Goal: Transaction & Acquisition: Purchase product/service

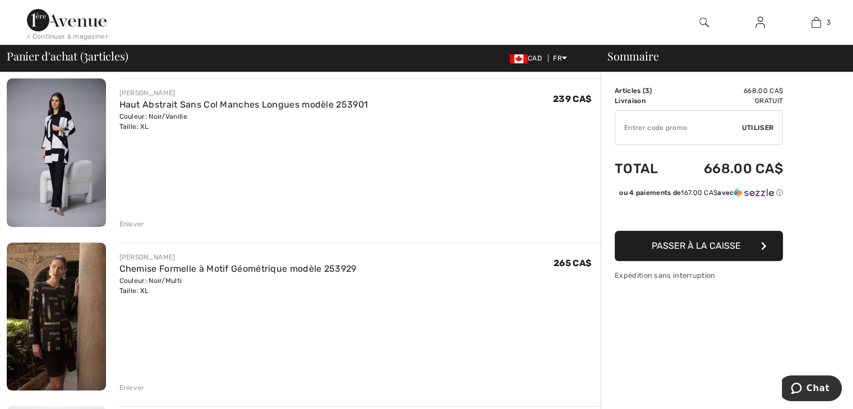
scroll to position [135, 0]
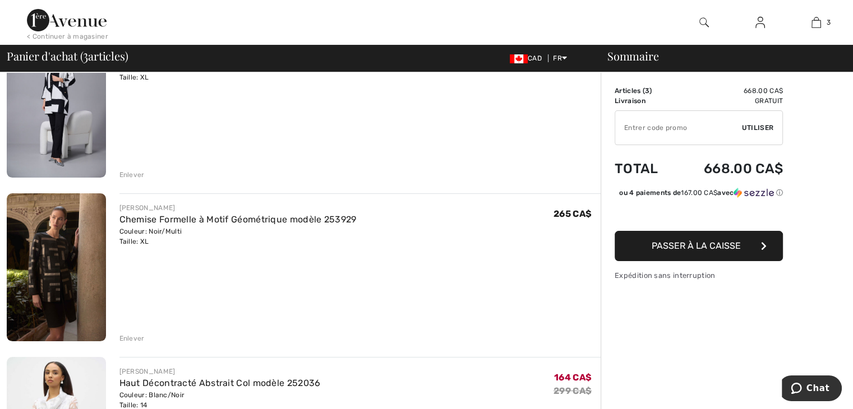
click at [126, 173] on div "Enlever" at bounding box center [131, 175] width 25 height 10
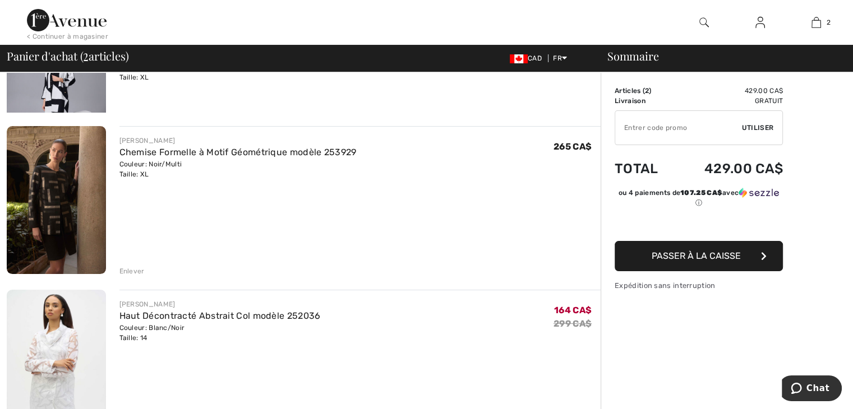
scroll to position [121, 0]
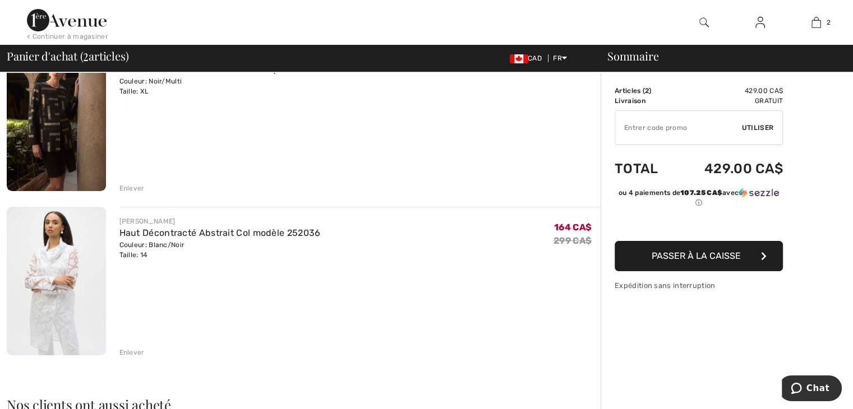
click at [132, 185] on div "Enlever" at bounding box center [131, 188] width 25 height 10
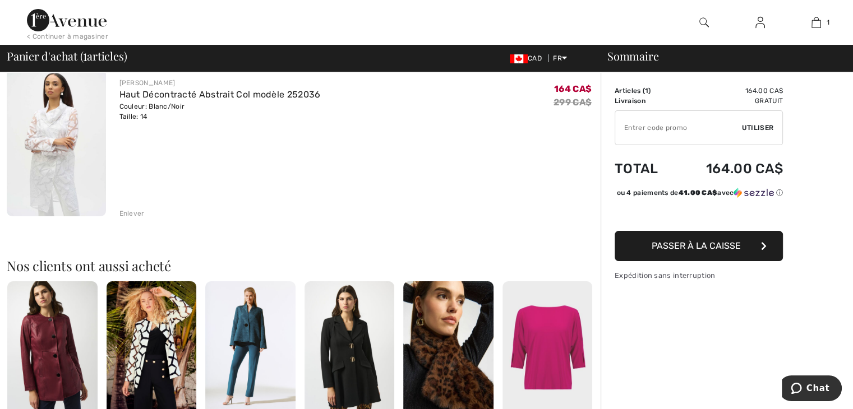
scroll to position [108, 0]
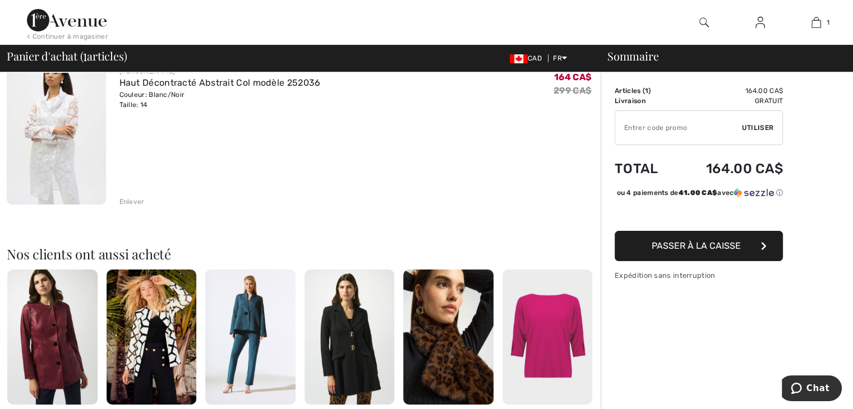
click at [132, 199] on div "Enlever" at bounding box center [131, 202] width 25 height 10
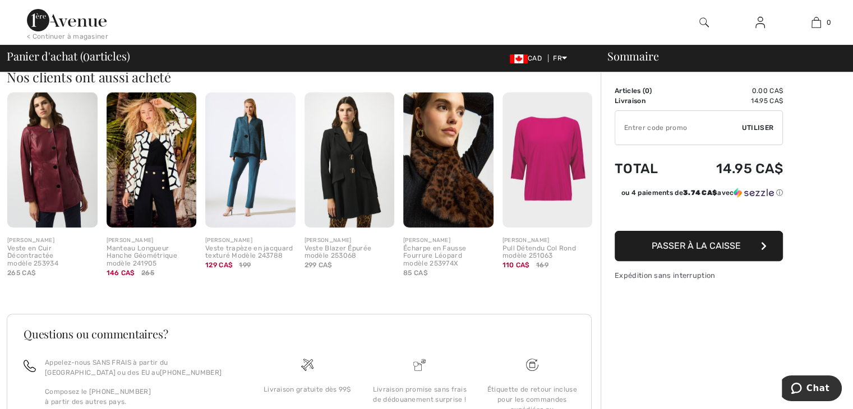
scroll to position [244, 0]
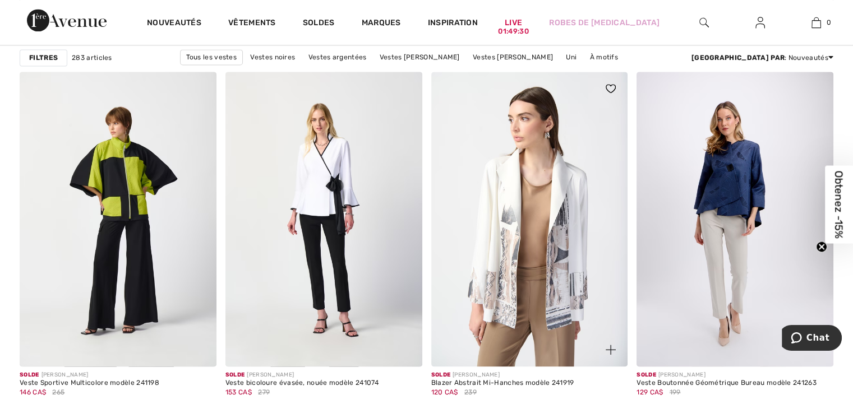
drag, startPoint x: 859, startPoint y: 136, endPoint x: 487, endPoint y: 124, distance: 372.0
click at [486, 124] on img at bounding box center [529, 219] width 197 height 295
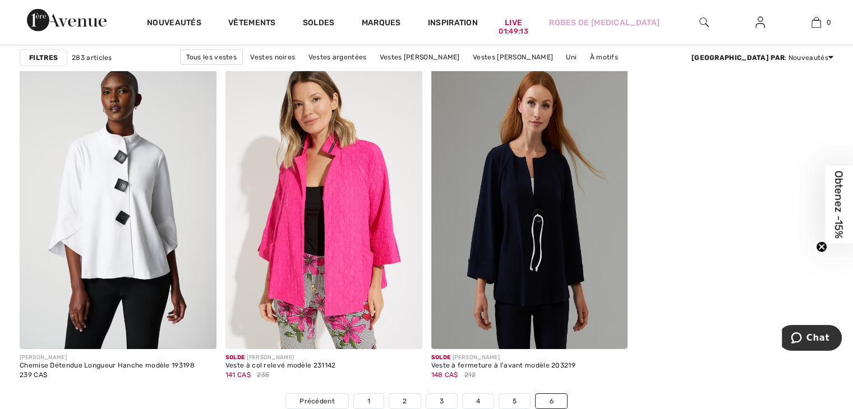
scroll to position [3533, 0]
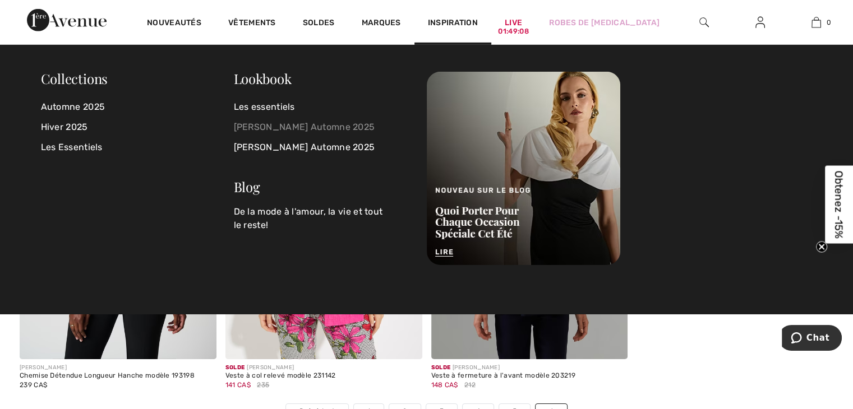
click at [283, 124] on link "[PERSON_NAME] Automne 2025" at bounding box center [323, 127] width 179 height 20
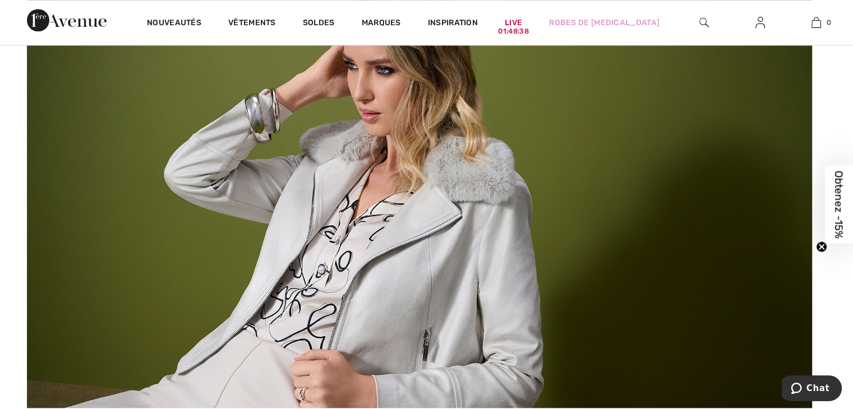
scroll to position [1044, 0]
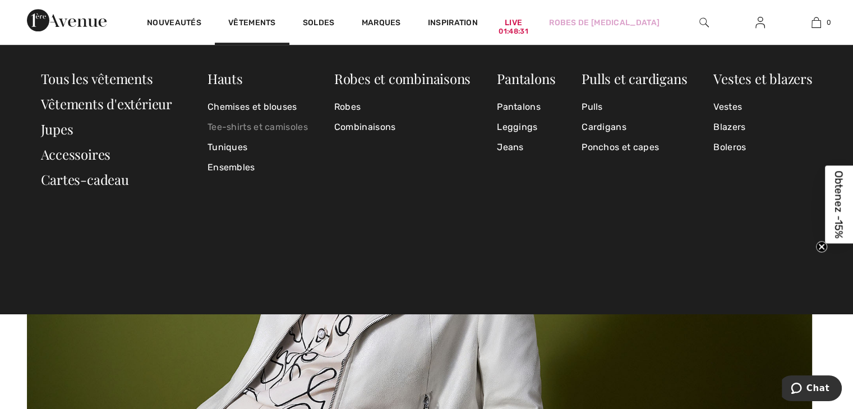
click at [252, 124] on link "Tee-shirts et camisoles" at bounding box center [257, 127] width 100 height 20
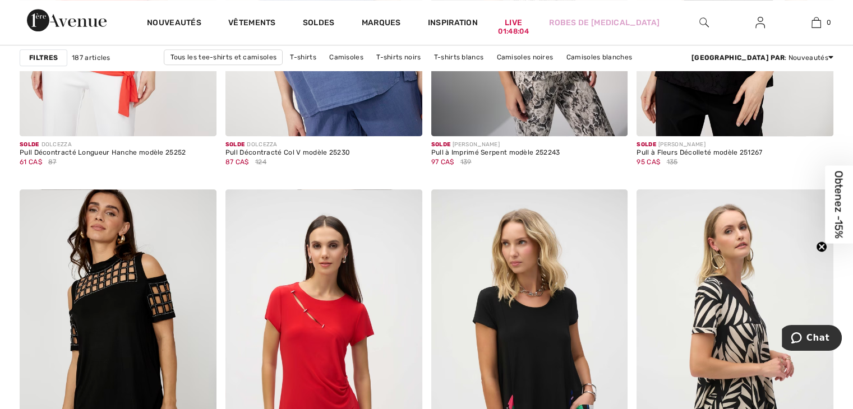
scroll to position [5094, 0]
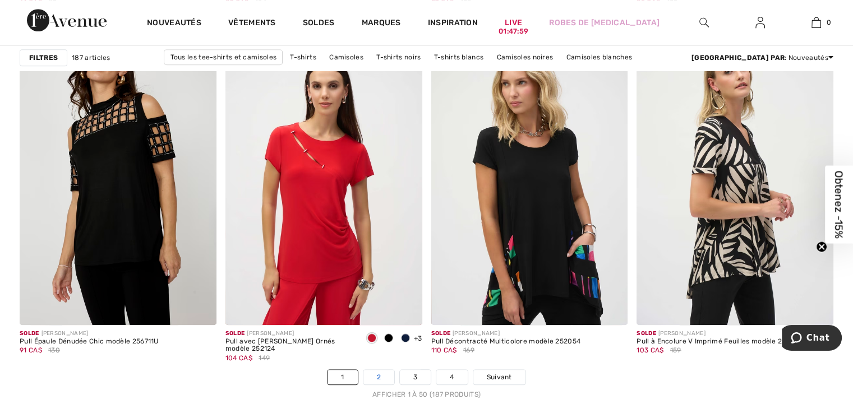
click at [385, 372] on link "2" at bounding box center [378, 377] width 31 height 15
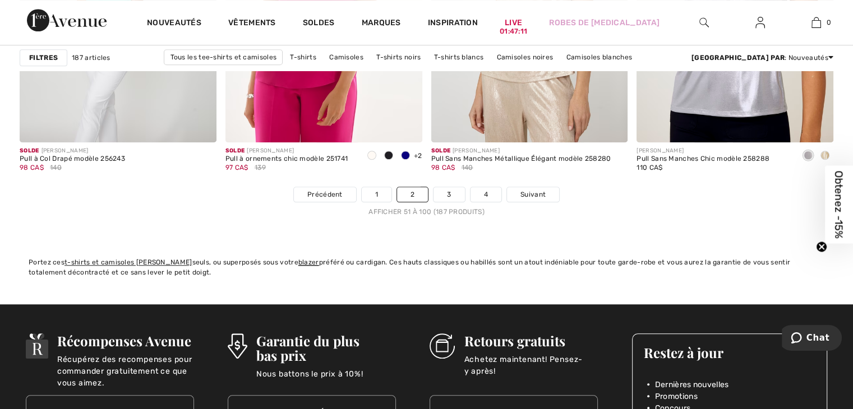
scroll to position [5271, 0]
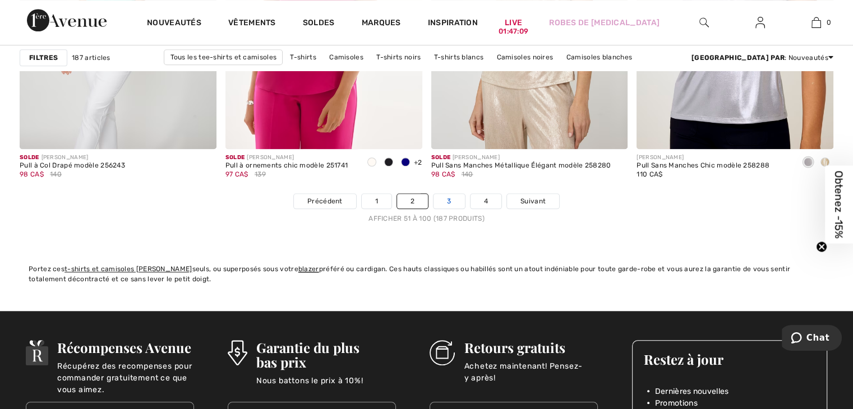
click at [455, 194] on link "3" at bounding box center [448, 201] width 31 height 15
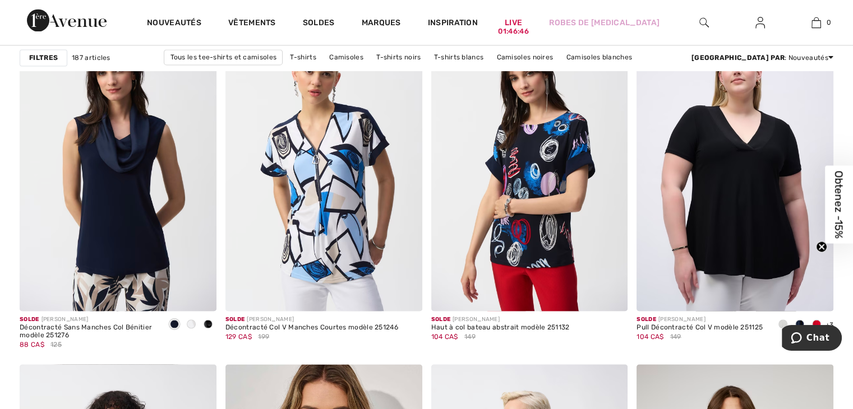
scroll to position [1655, 0]
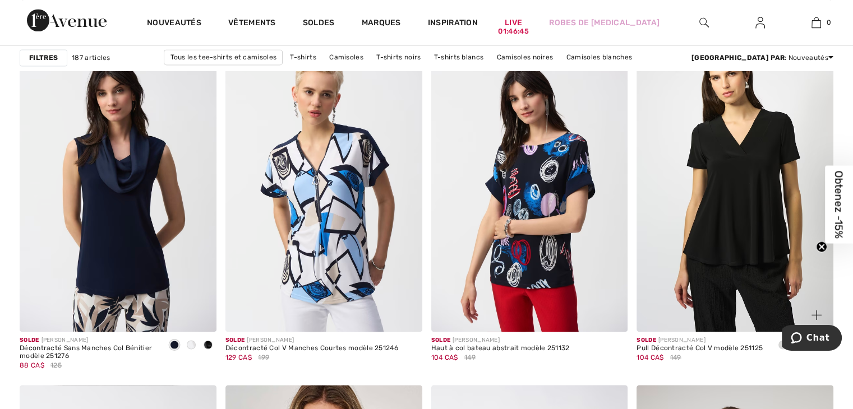
click at [744, 187] on img at bounding box center [734, 184] width 197 height 295
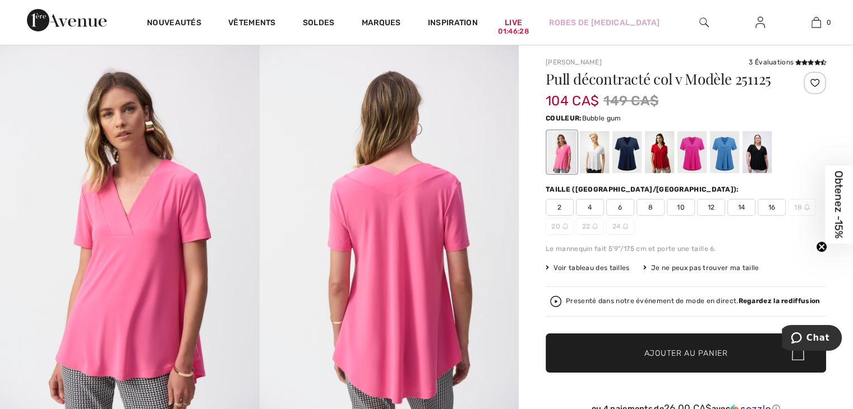
scroll to position [30, 0]
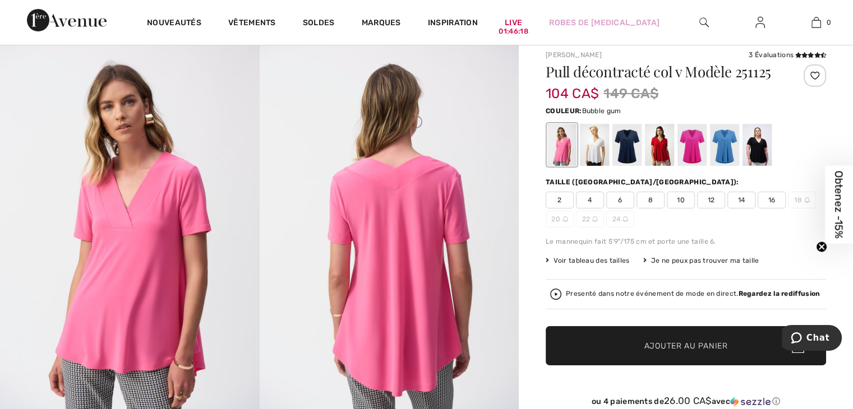
click at [736, 199] on span "14" at bounding box center [741, 200] width 28 height 17
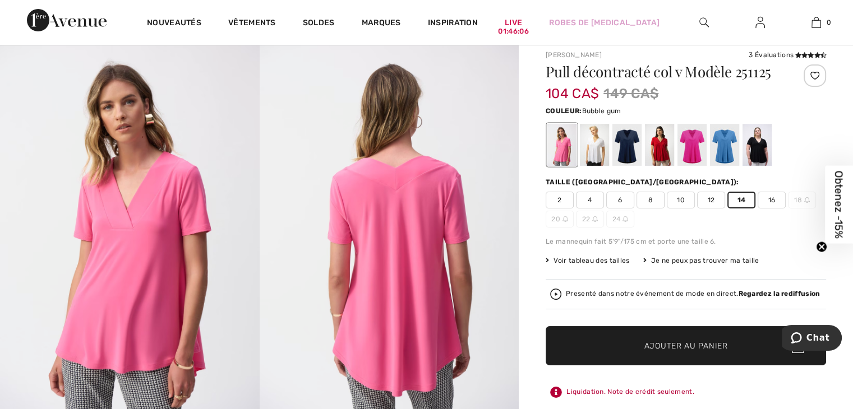
click at [668, 345] on span "Ajouter au panier" at bounding box center [686, 346] width 84 height 12
click at [723, 146] on div at bounding box center [724, 145] width 29 height 42
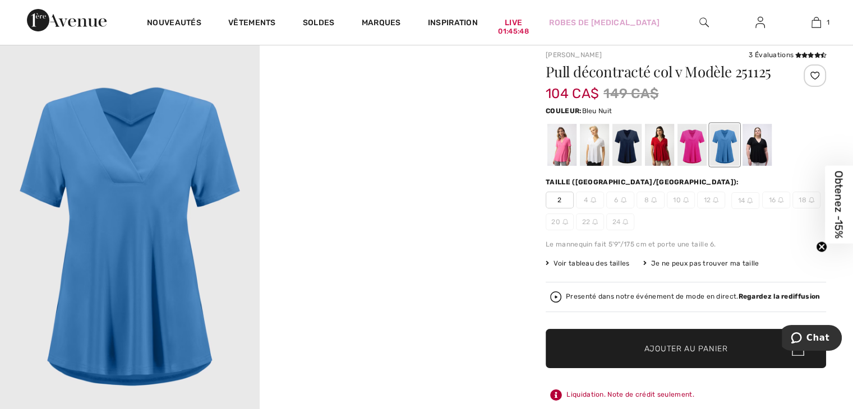
click at [624, 145] on div at bounding box center [626, 145] width 29 height 42
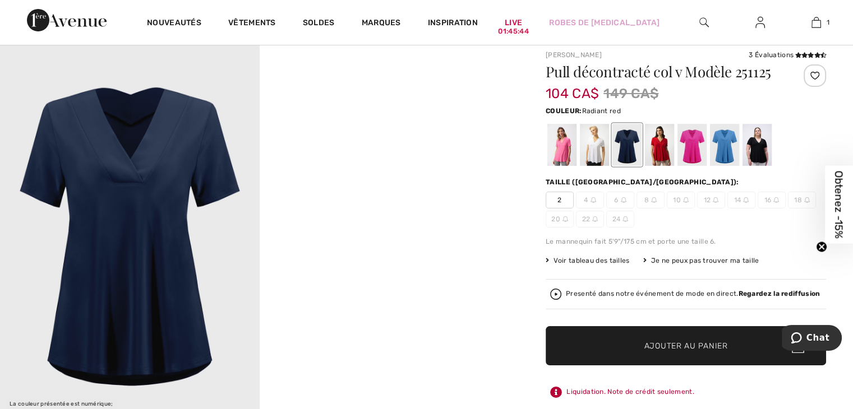
click at [657, 149] on div at bounding box center [659, 145] width 29 height 42
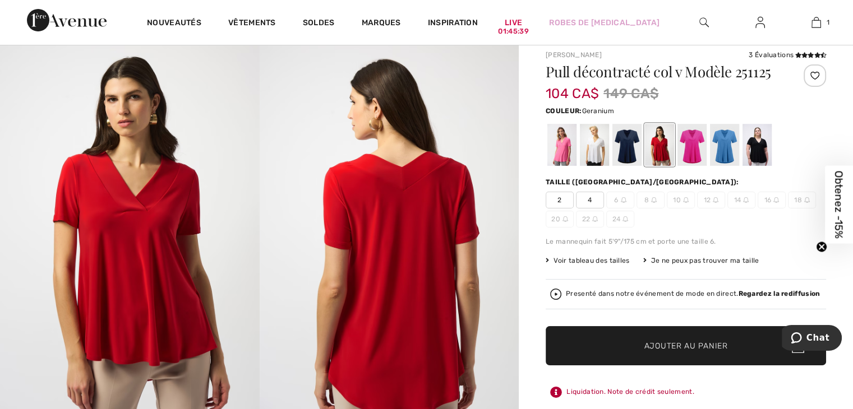
click at [691, 149] on div at bounding box center [691, 145] width 29 height 42
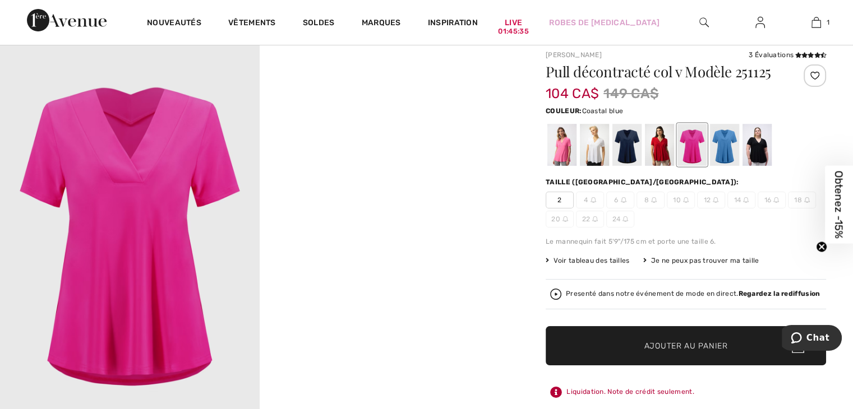
click at [723, 148] on div at bounding box center [724, 145] width 29 height 42
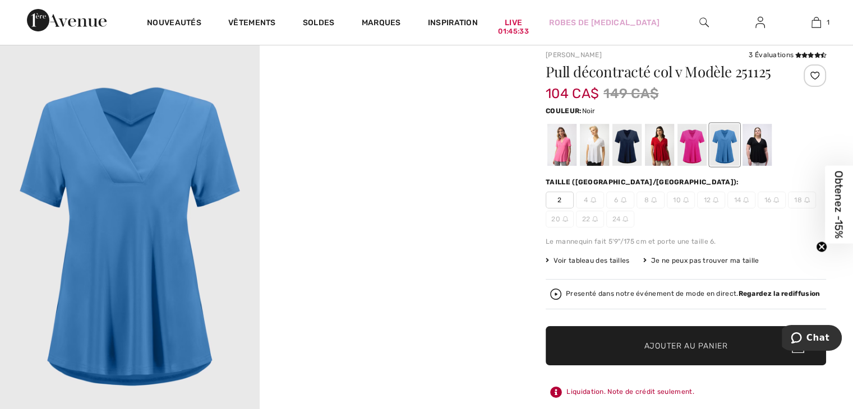
click at [758, 149] on div at bounding box center [756, 145] width 29 height 42
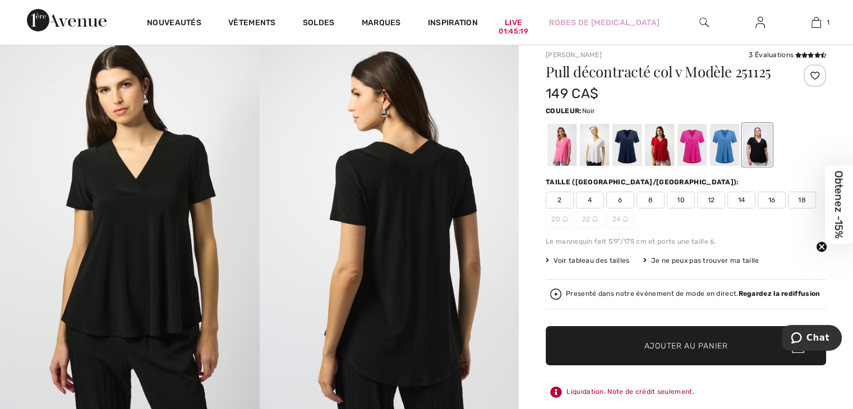
click at [742, 201] on span "14" at bounding box center [741, 200] width 28 height 17
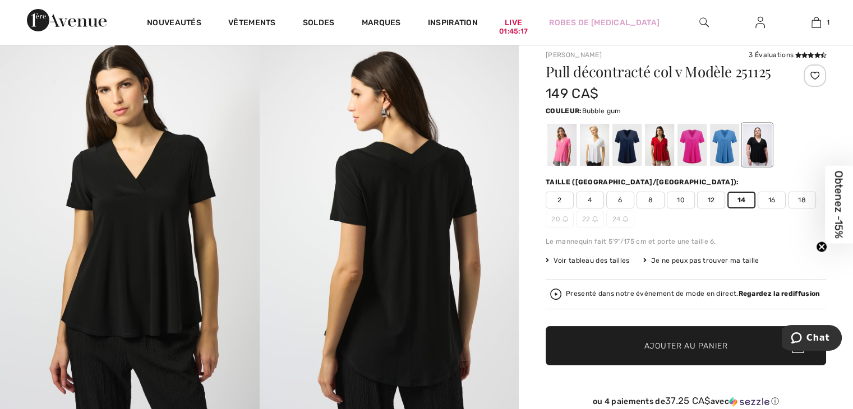
click at [565, 148] on div at bounding box center [561, 145] width 29 height 42
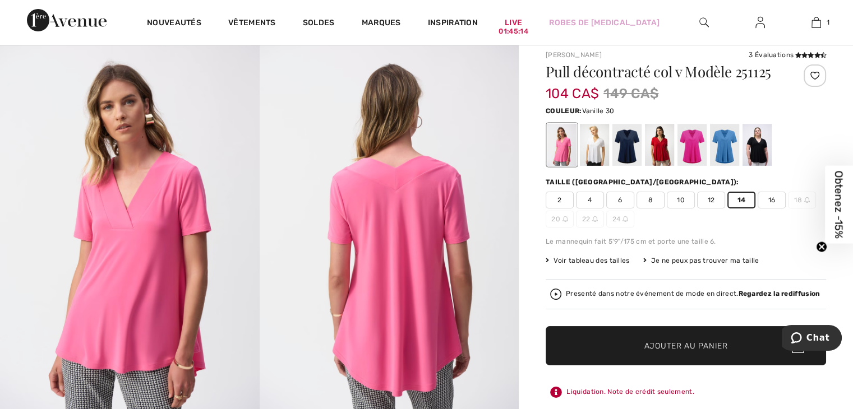
click at [597, 149] on div at bounding box center [594, 145] width 29 height 42
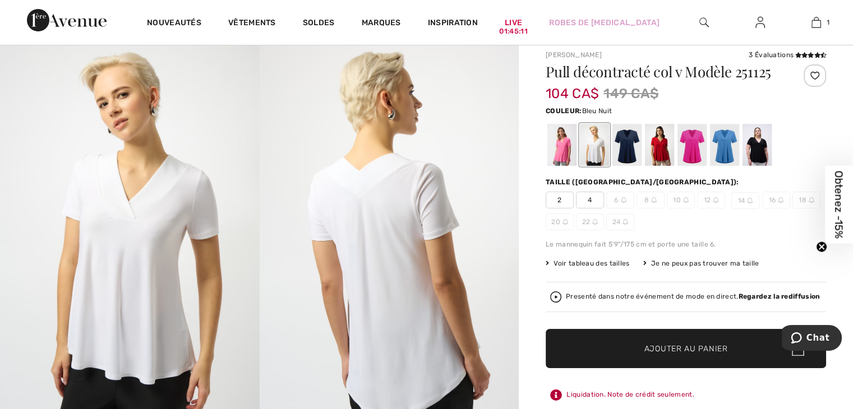
click at [628, 151] on div at bounding box center [626, 145] width 29 height 42
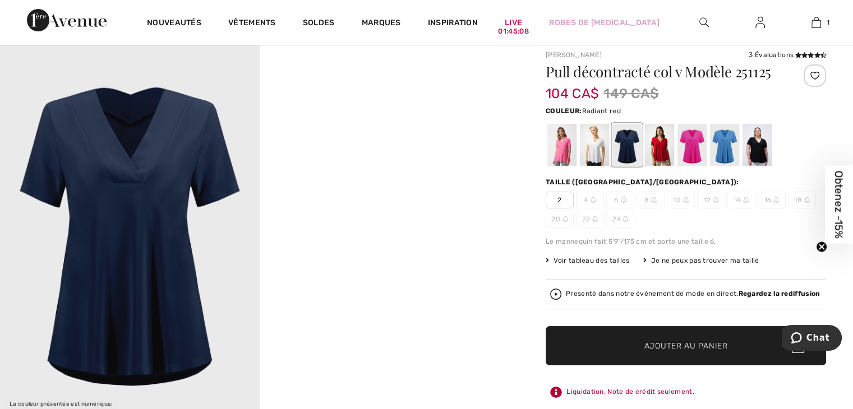
click at [659, 152] on div at bounding box center [659, 145] width 29 height 42
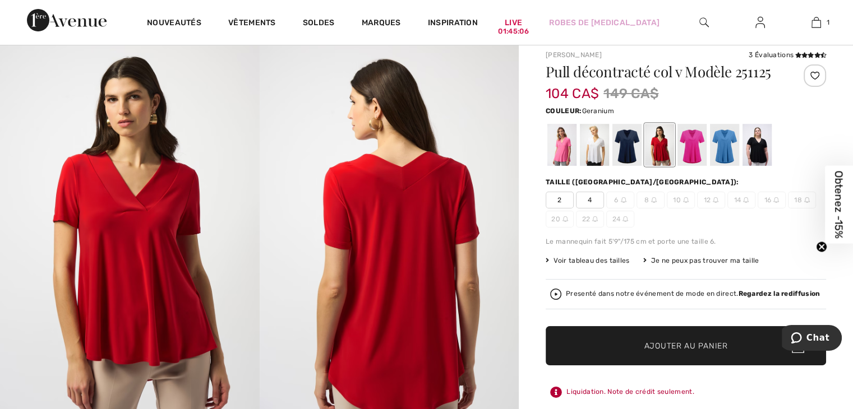
click at [687, 153] on div at bounding box center [691, 145] width 29 height 42
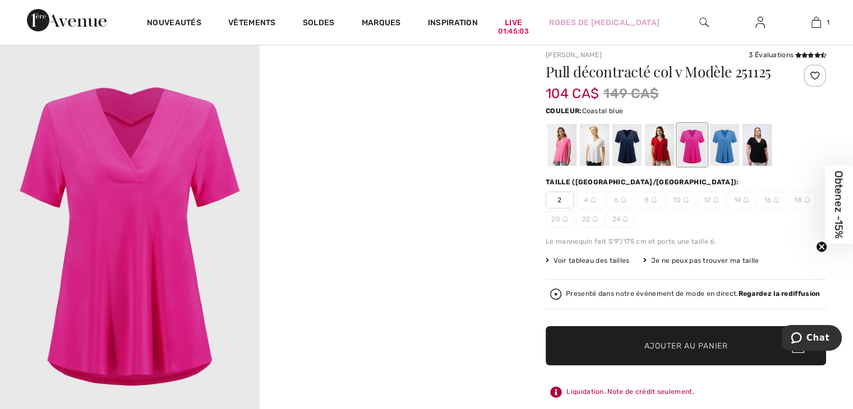
click at [719, 155] on div at bounding box center [724, 145] width 29 height 42
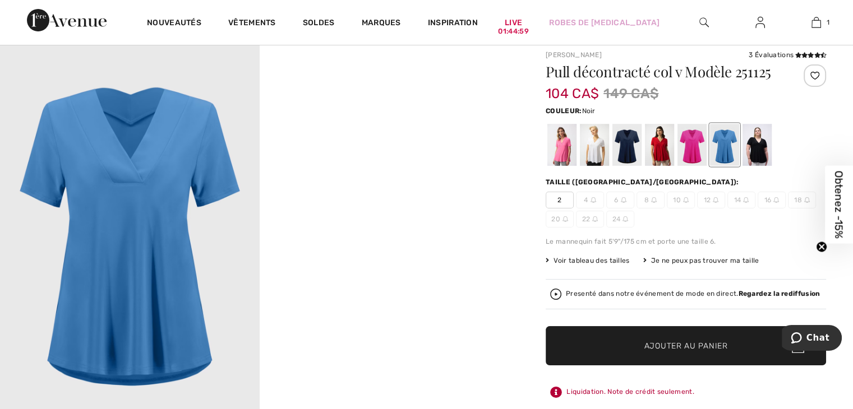
click at [759, 155] on div at bounding box center [756, 145] width 29 height 42
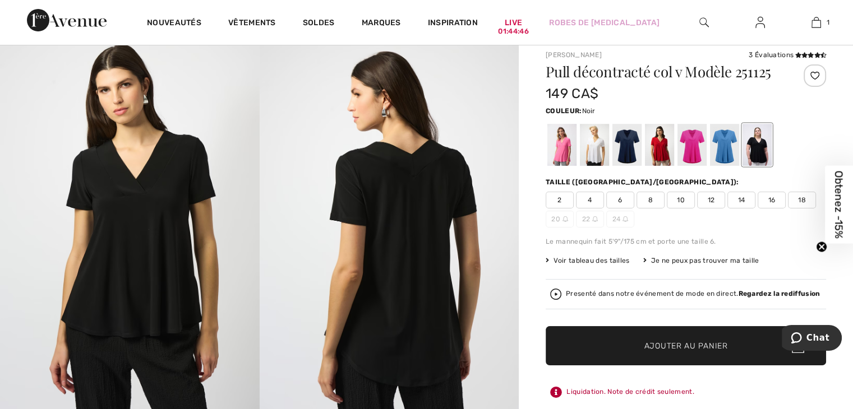
click at [759, 154] on div at bounding box center [756, 145] width 29 height 42
click at [742, 198] on span "14" at bounding box center [741, 200] width 28 height 17
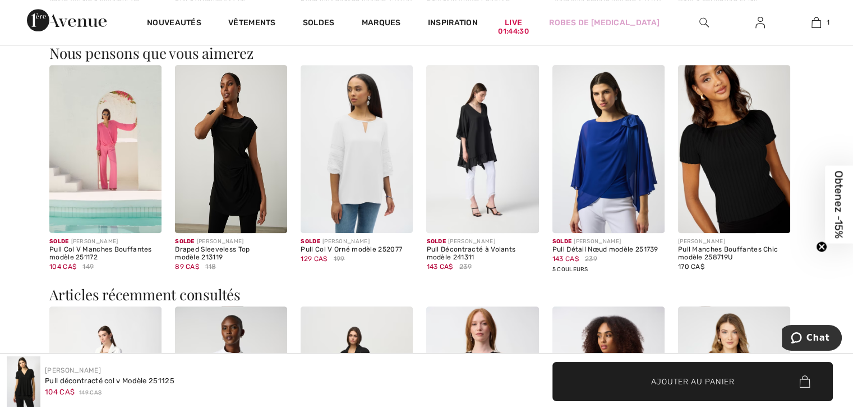
scroll to position [987, 0]
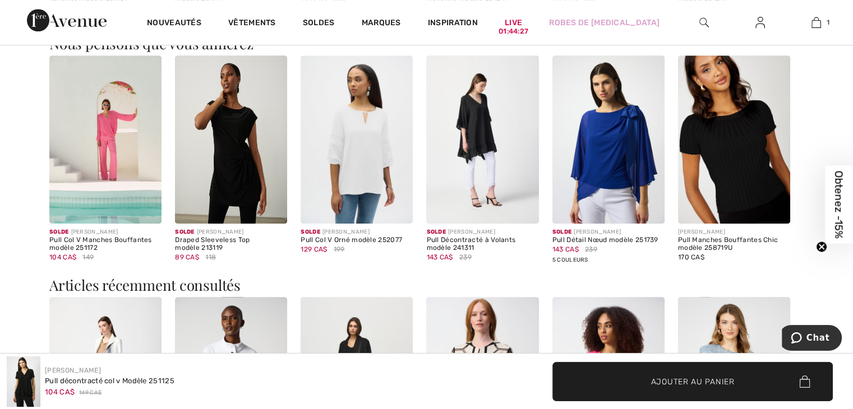
click at [620, 164] on img at bounding box center [608, 140] width 112 height 168
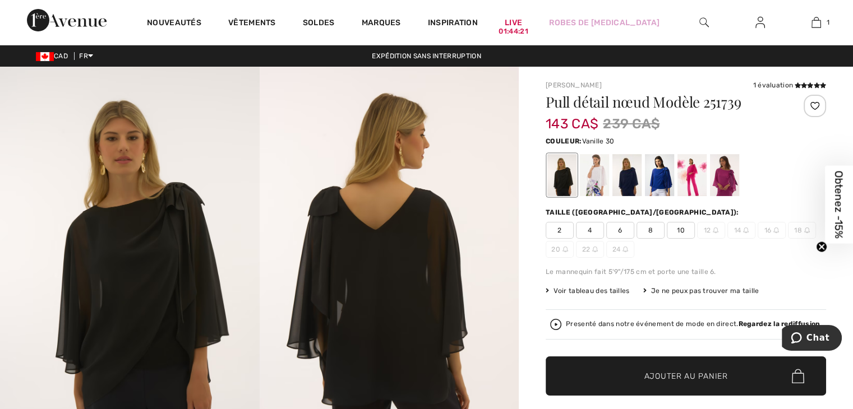
click at [592, 171] on div at bounding box center [594, 175] width 29 height 42
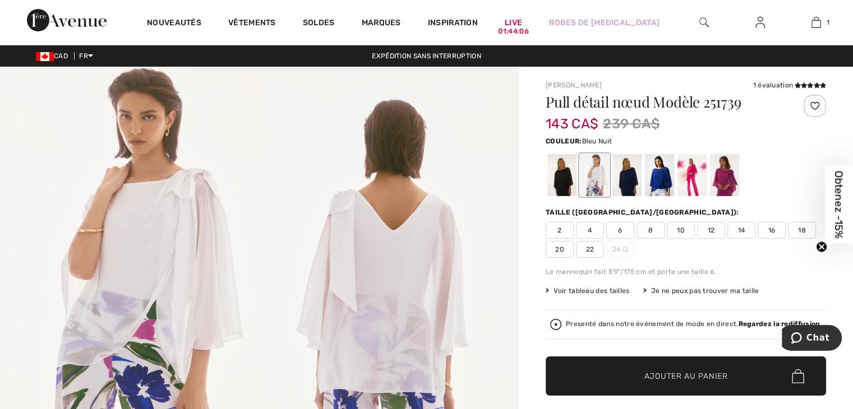
click at [626, 172] on div at bounding box center [626, 175] width 29 height 42
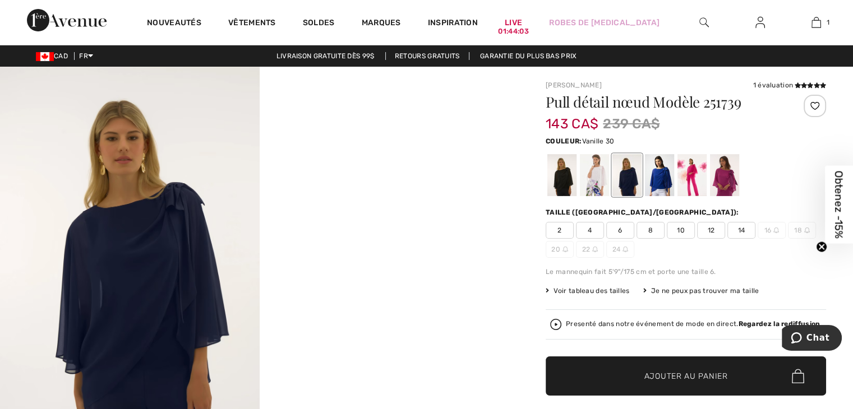
click at [593, 176] on div at bounding box center [594, 175] width 29 height 42
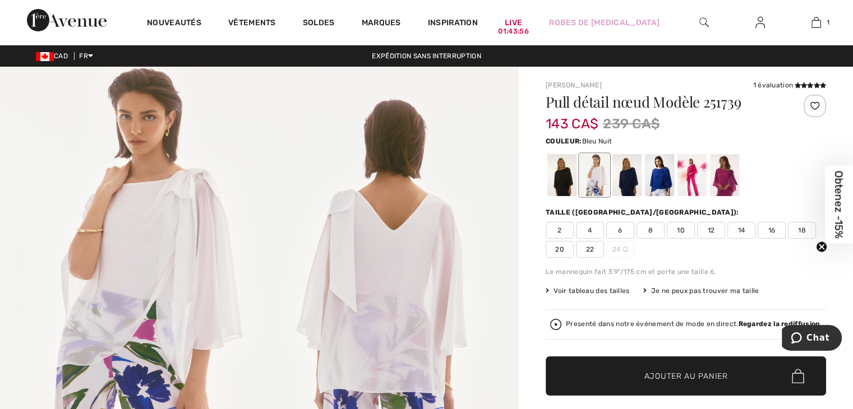
click at [625, 176] on div at bounding box center [626, 175] width 29 height 42
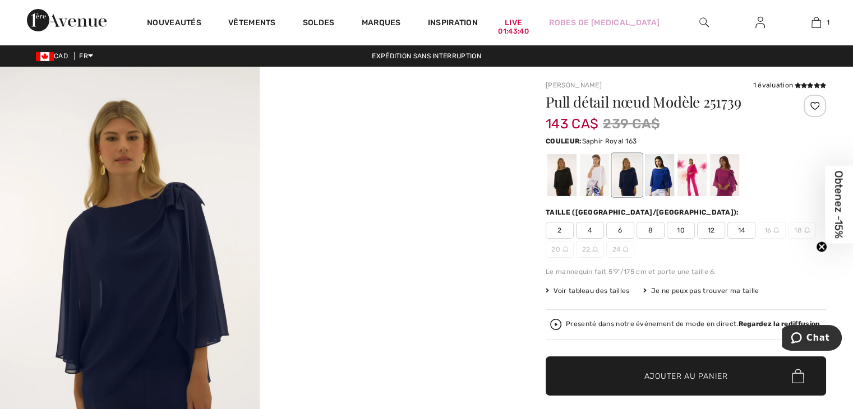
click at [664, 184] on div at bounding box center [659, 175] width 29 height 42
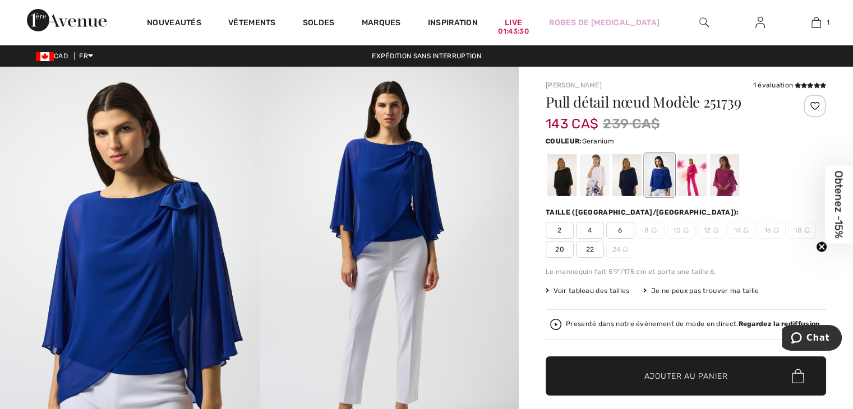
click at [691, 180] on div at bounding box center [691, 175] width 29 height 42
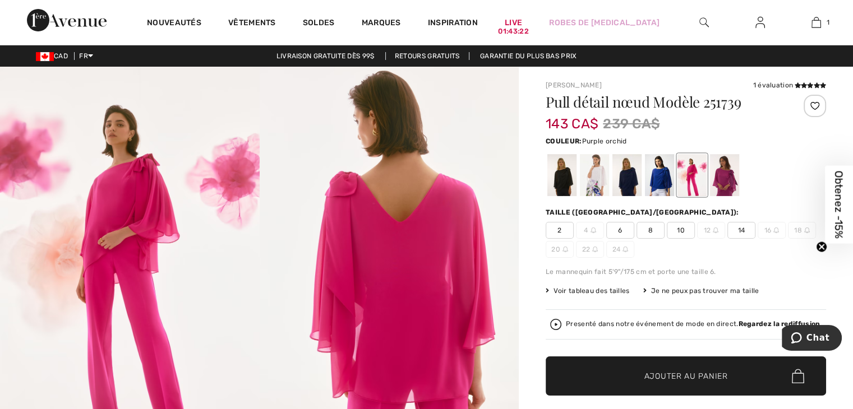
click at [727, 176] on div at bounding box center [724, 175] width 29 height 42
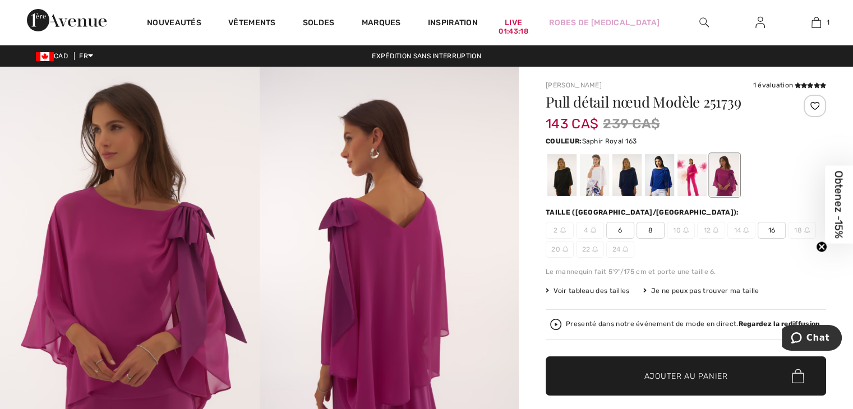
click at [654, 175] on div at bounding box center [659, 175] width 29 height 42
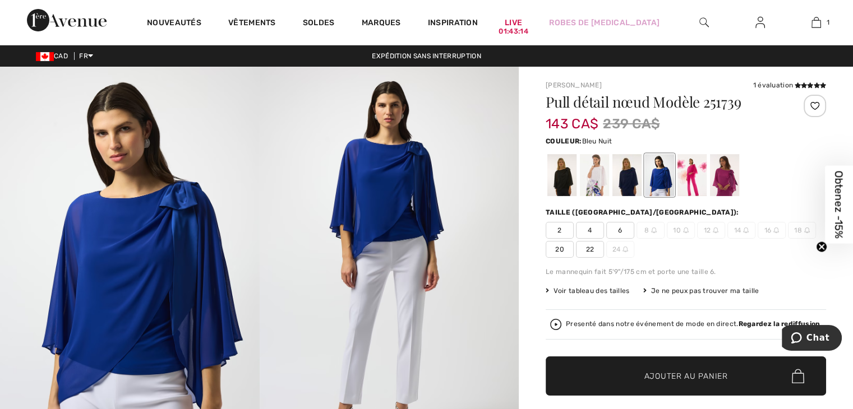
click at [622, 176] on div at bounding box center [626, 175] width 29 height 42
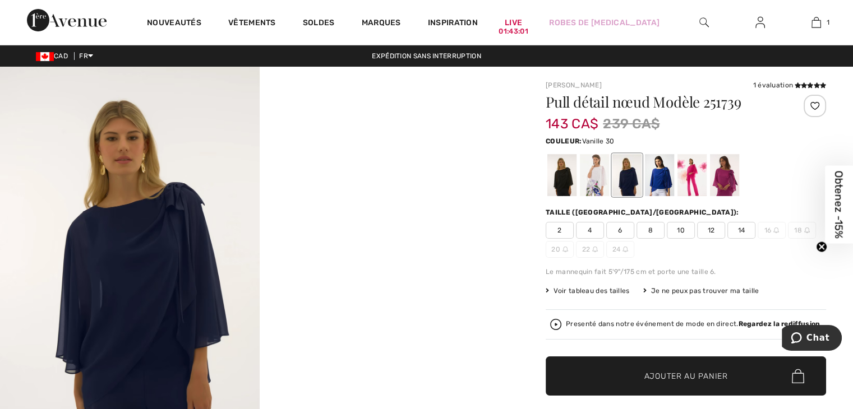
click at [592, 179] on div at bounding box center [594, 175] width 29 height 42
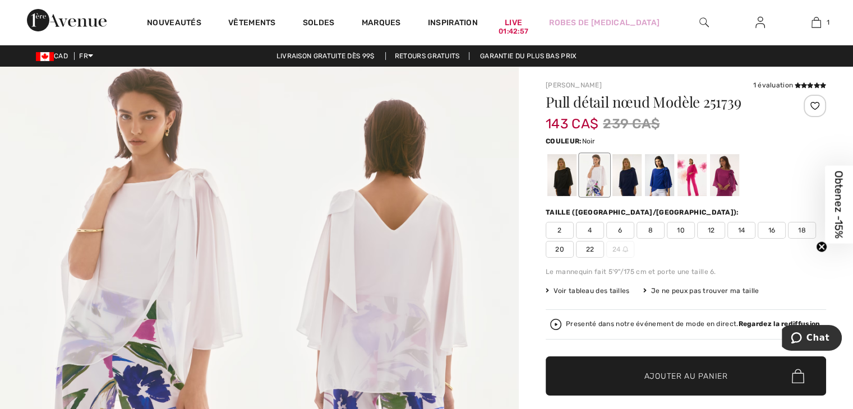
click at [564, 172] on div at bounding box center [561, 175] width 29 height 42
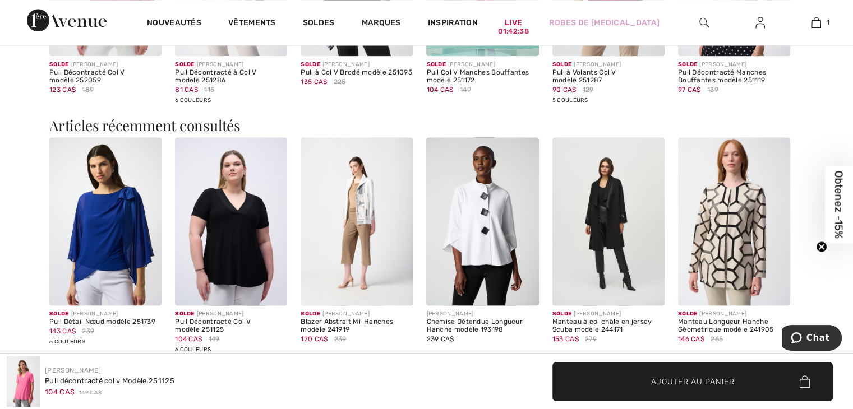
scroll to position [1510, 0]
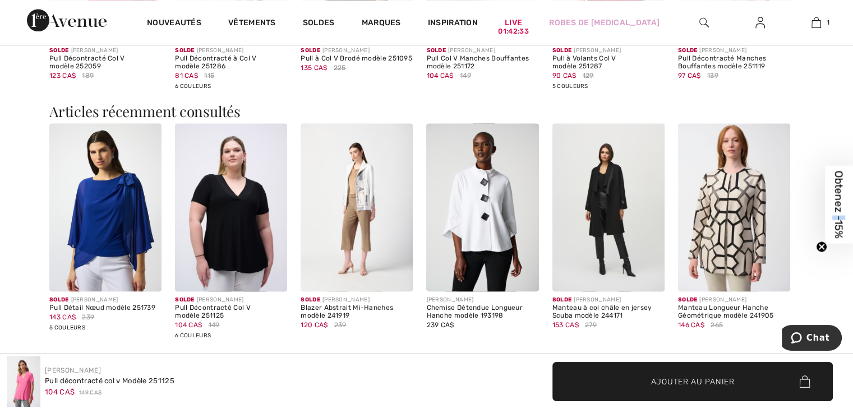
drag, startPoint x: 852, startPoint y: 214, endPoint x: 850, endPoint y: 221, distance: 7.5
click at [850, 221] on span "Obtenez -15%" at bounding box center [839, 205] width 28 height 78
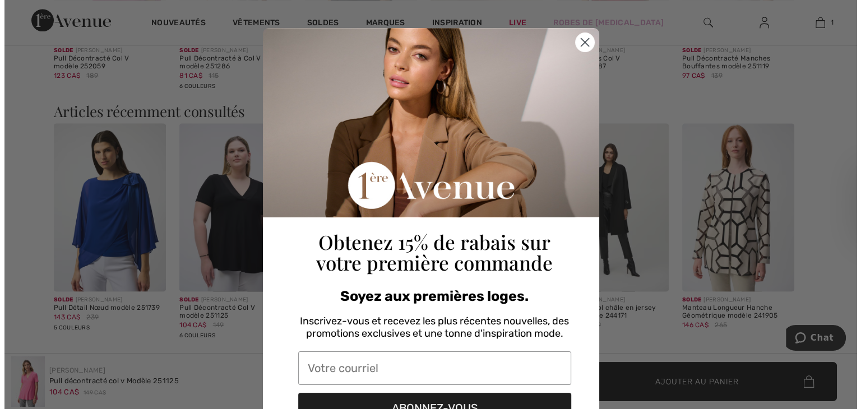
scroll to position [1514, 0]
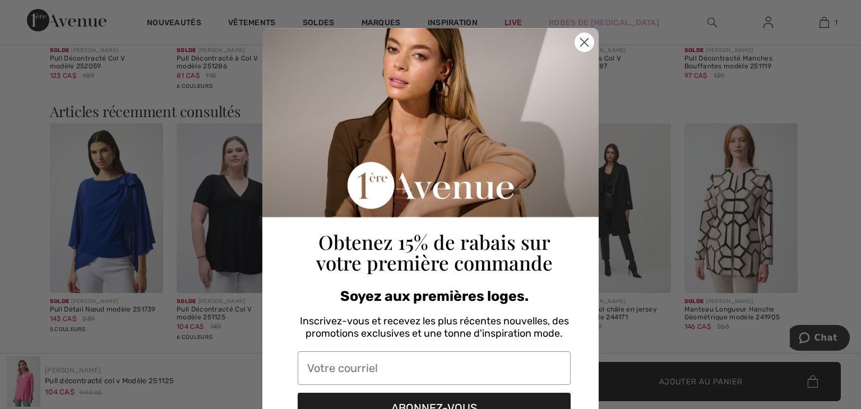
click at [582, 49] on circle "Close dialog" at bounding box center [584, 42] width 19 height 19
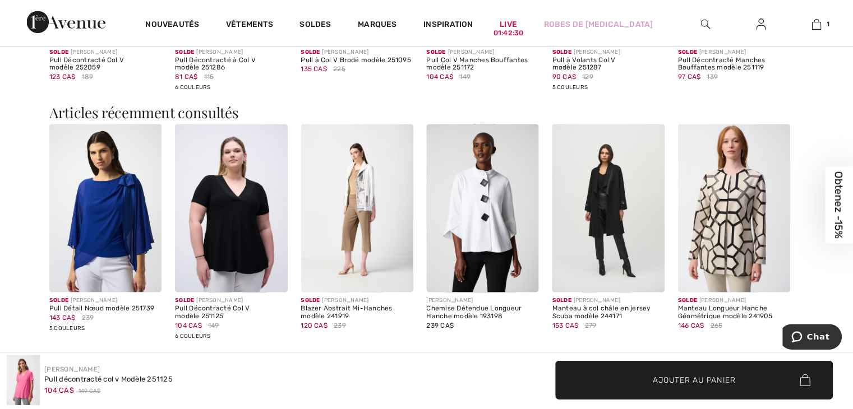
scroll to position [1510, 0]
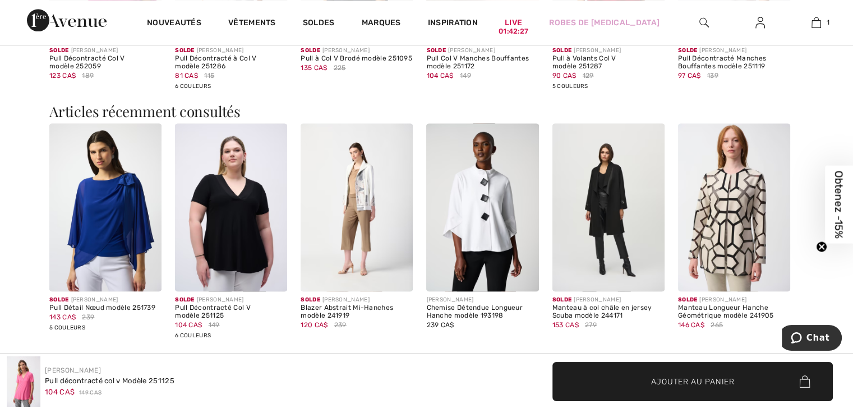
click at [610, 233] on img at bounding box center [608, 207] width 112 height 168
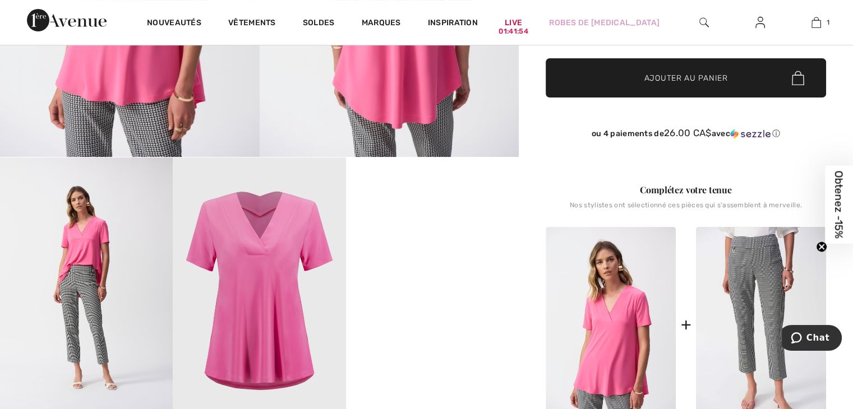
scroll to position [304, 0]
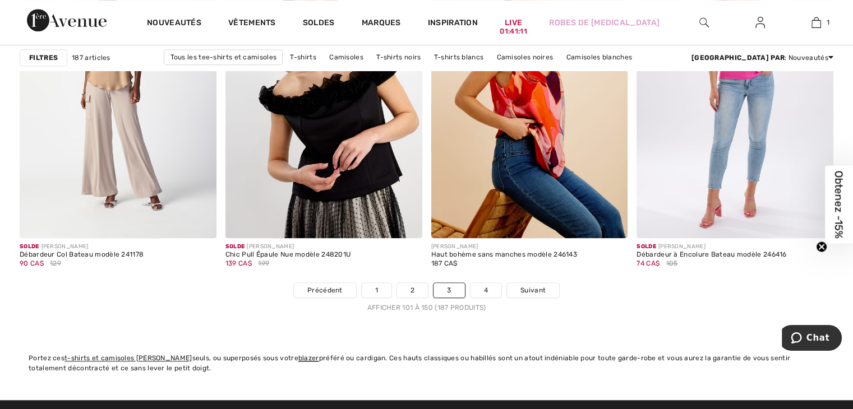
scroll to position [5217, 0]
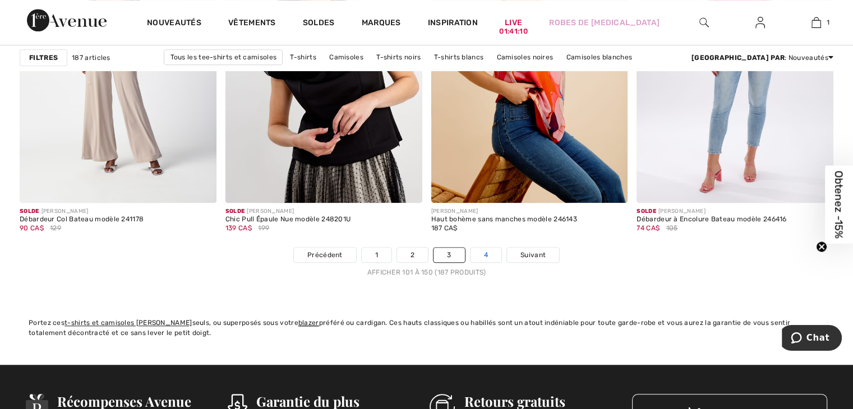
click at [488, 255] on link "4" at bounding box center [485, 255] width 31 height 15
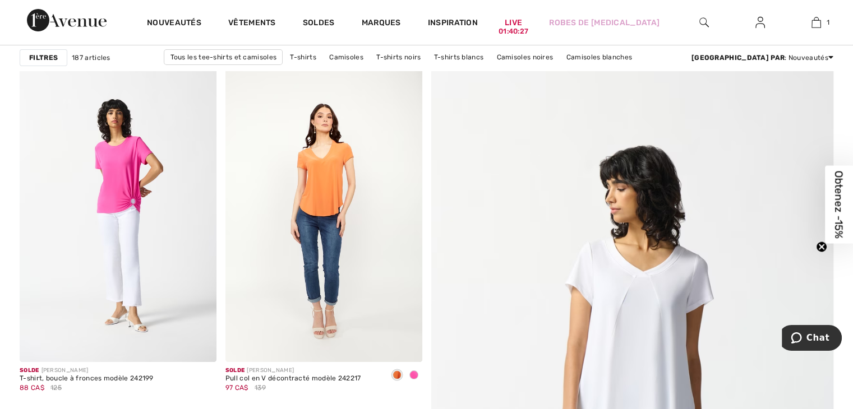
scroll to position [20, 0]
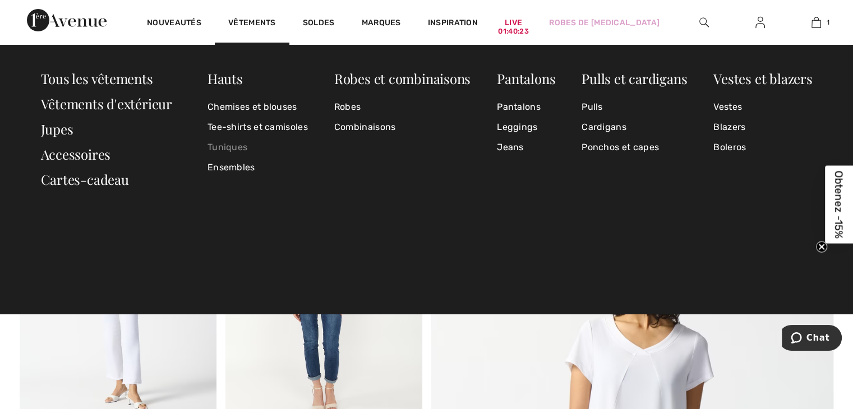
click at [229, 146] on link "Tuniques" at bounding box center [257, 147] width 100 height 20
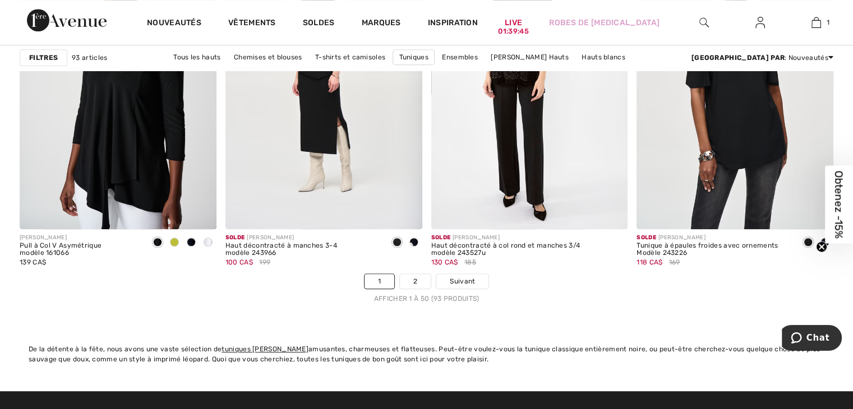
scroll to position [5218, 0]
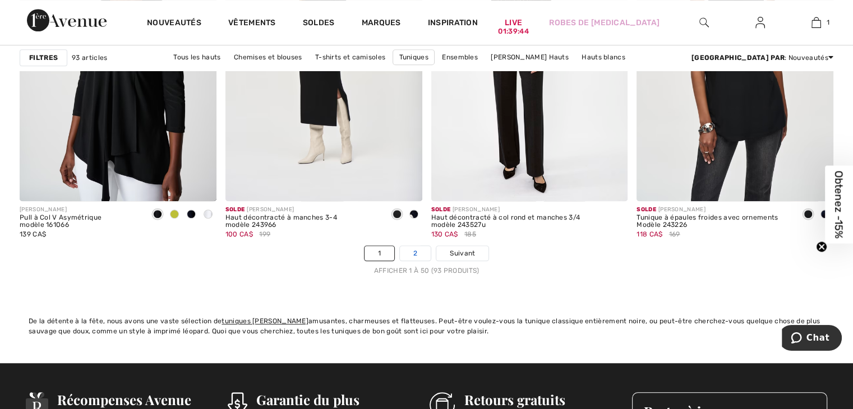
click at [422, 251] on link "2" at bounding box center [415, 253] width 31 height 15
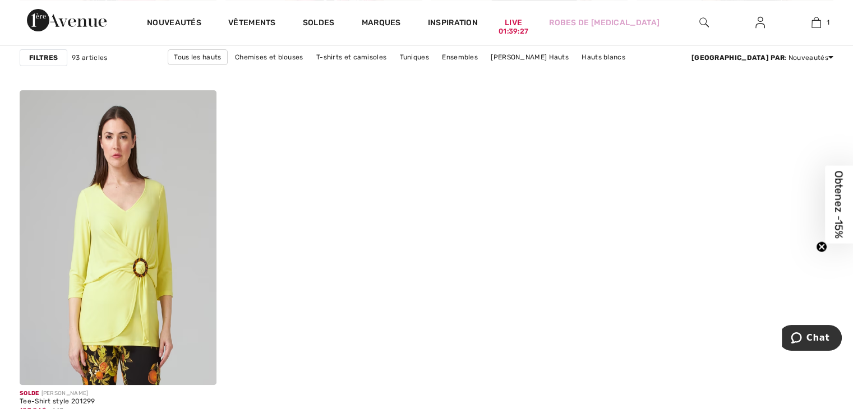
scroll to position [4738, 0]
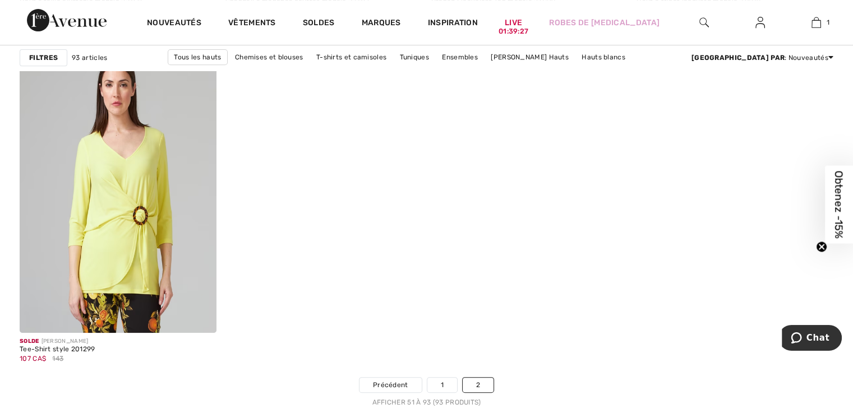
drag, startPoint x: 857, startPoint y: 19, endPoint x: 54, endPoint y: 8, distance: 802.5
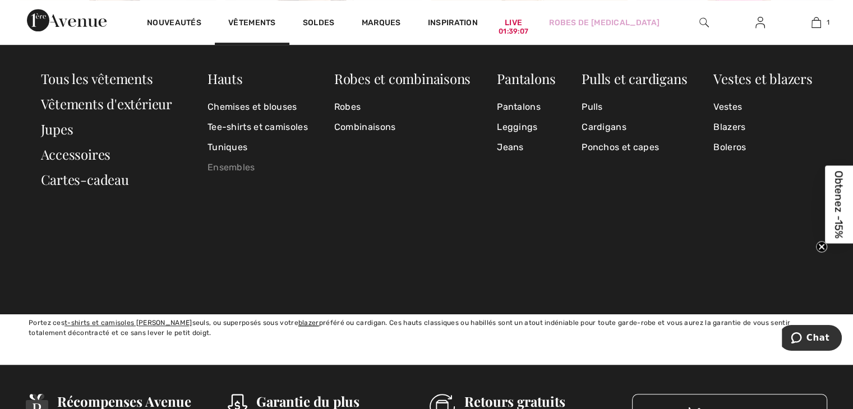
click at [240, 167] on link "Ensembles" at bounding box center [257, 168] width 100 height 20
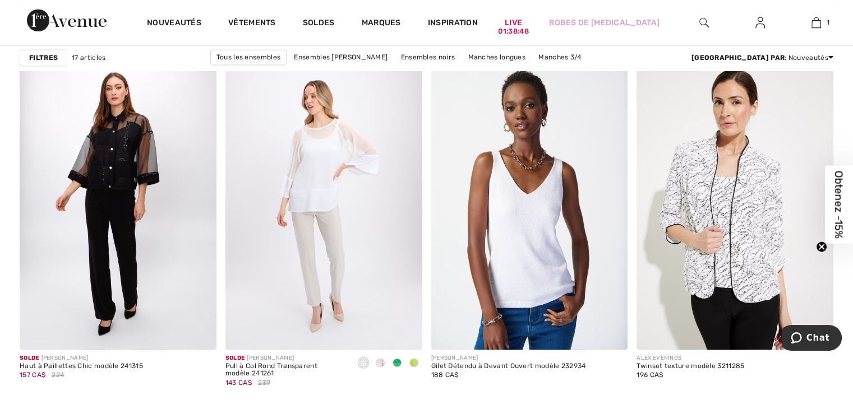
scroll to position [1652, 0]
